Goal: Task Accomplishment & Management: Use online tool/utility

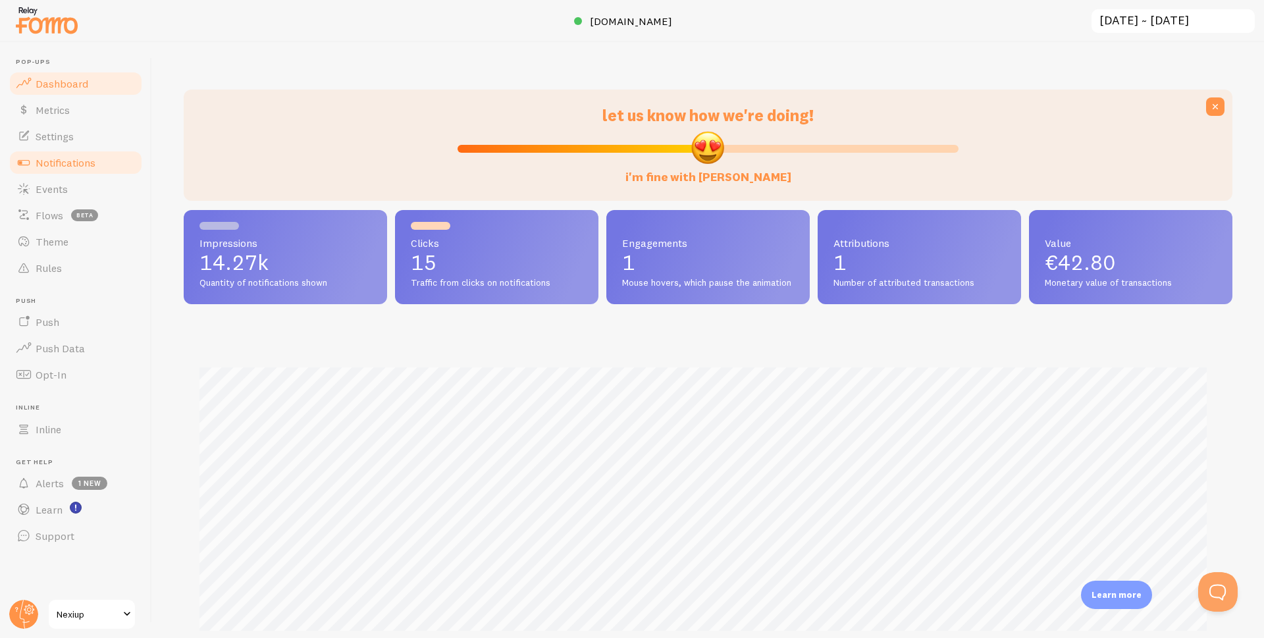
click at [67, 159] on span "Notifications" at bounding box center [66, 162] width 60 height 13
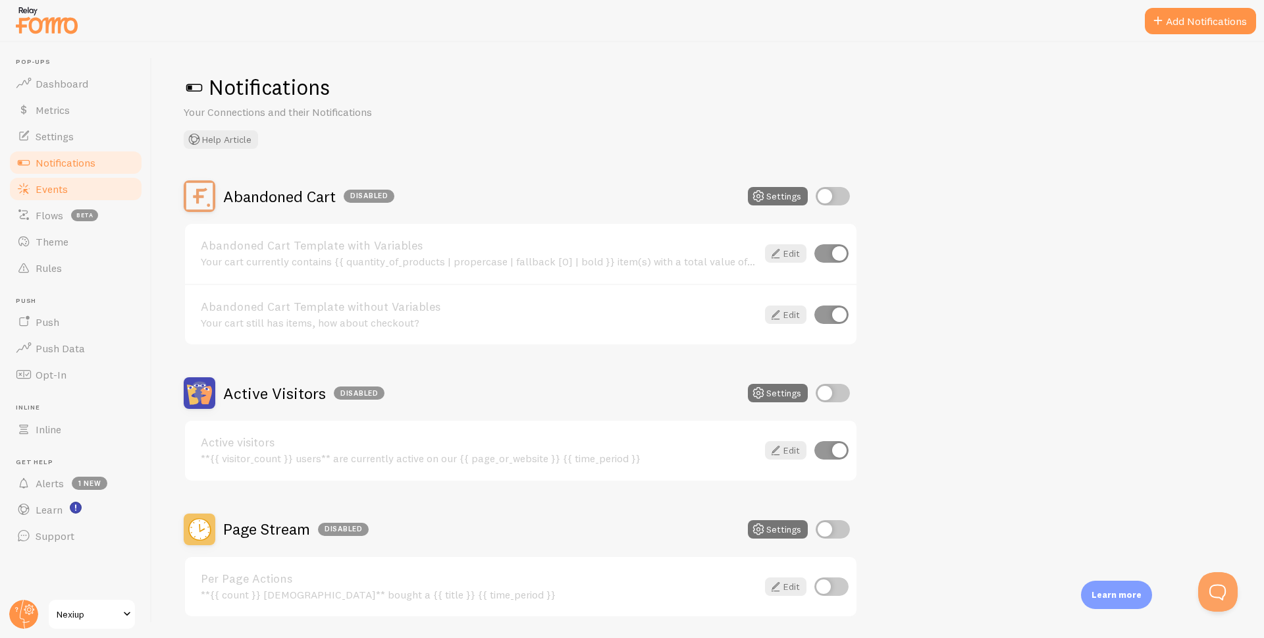
click at [63, 197] on link "Events" at bounding box center [76, 189] width 136 height 26
